Goal: Obtain resource: Download file/media

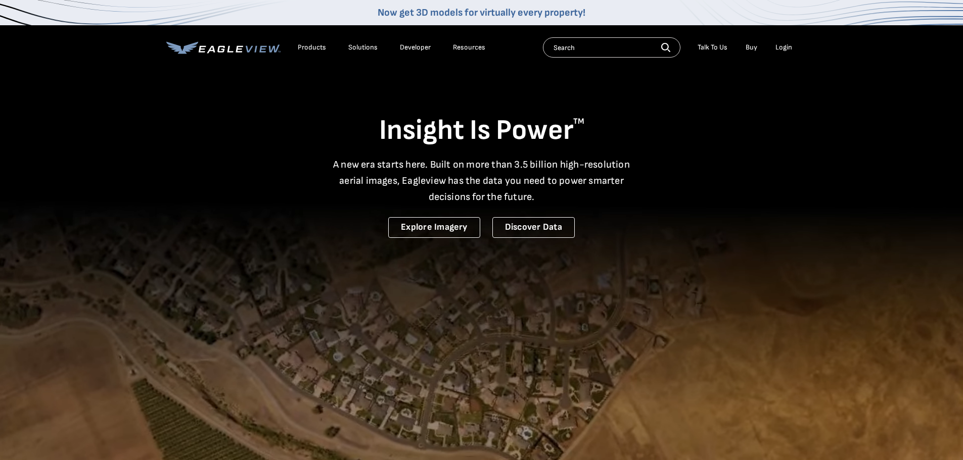
click at [780, 46] on div "Login" at bounding box center [783, 47] width 17 height 9
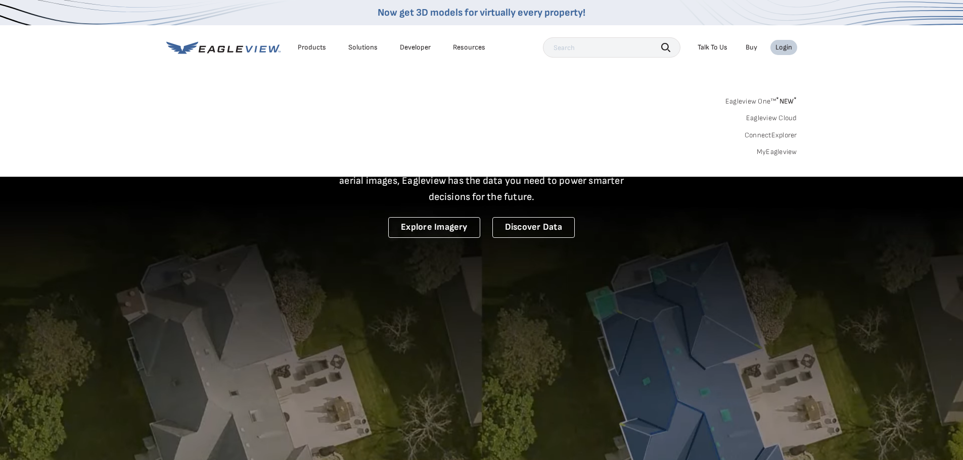
click at [774, 152] on link "MyEagleview" at bounding box center [777, 152] width 40 height 9
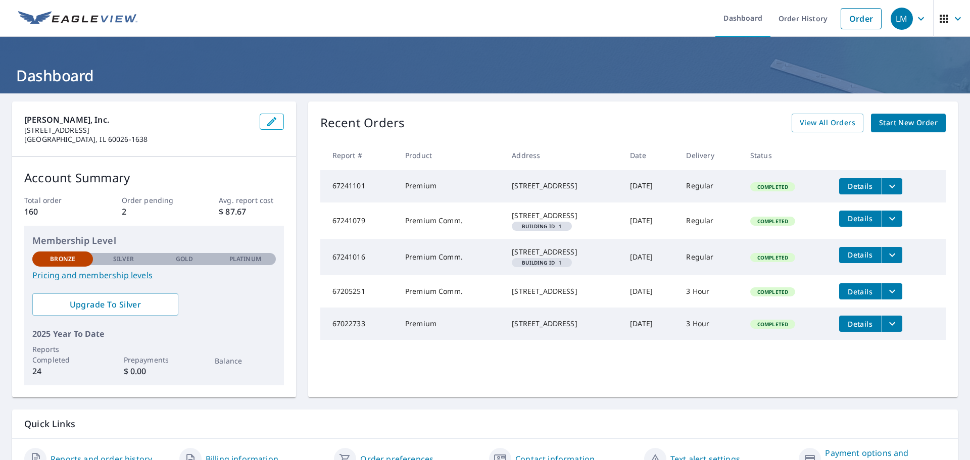
click at [432, 275] on td "Premium Comm." at bounding box center [450, 257] width 107 height 36
click at [864, 260] on span "Details" at bounding box center [861, 255] width 30 height 10
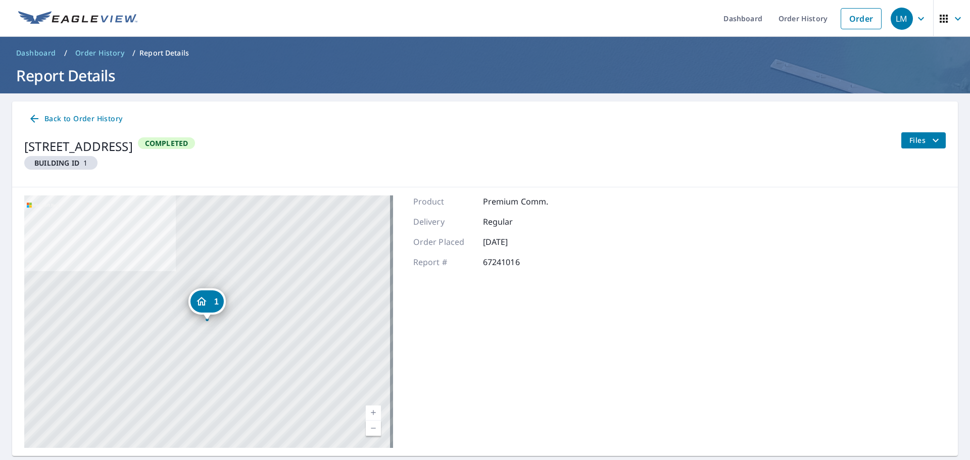
click at [914, 142] on span "Files" at bounding box center [926, 140] width 32 height 12
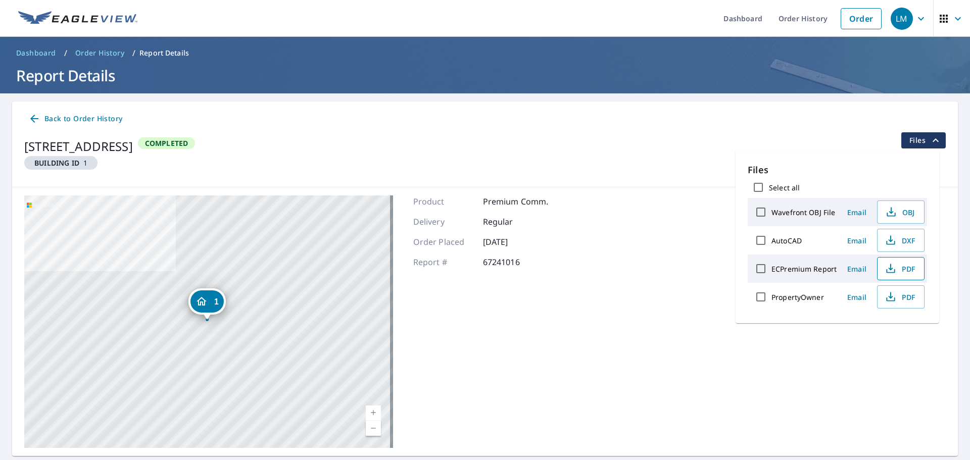
click at [903, 270] on span "PDF" at bounding box center [900, 269] width 32 height 12
